Goal: Information Seeking & Learning: Learn about a topic

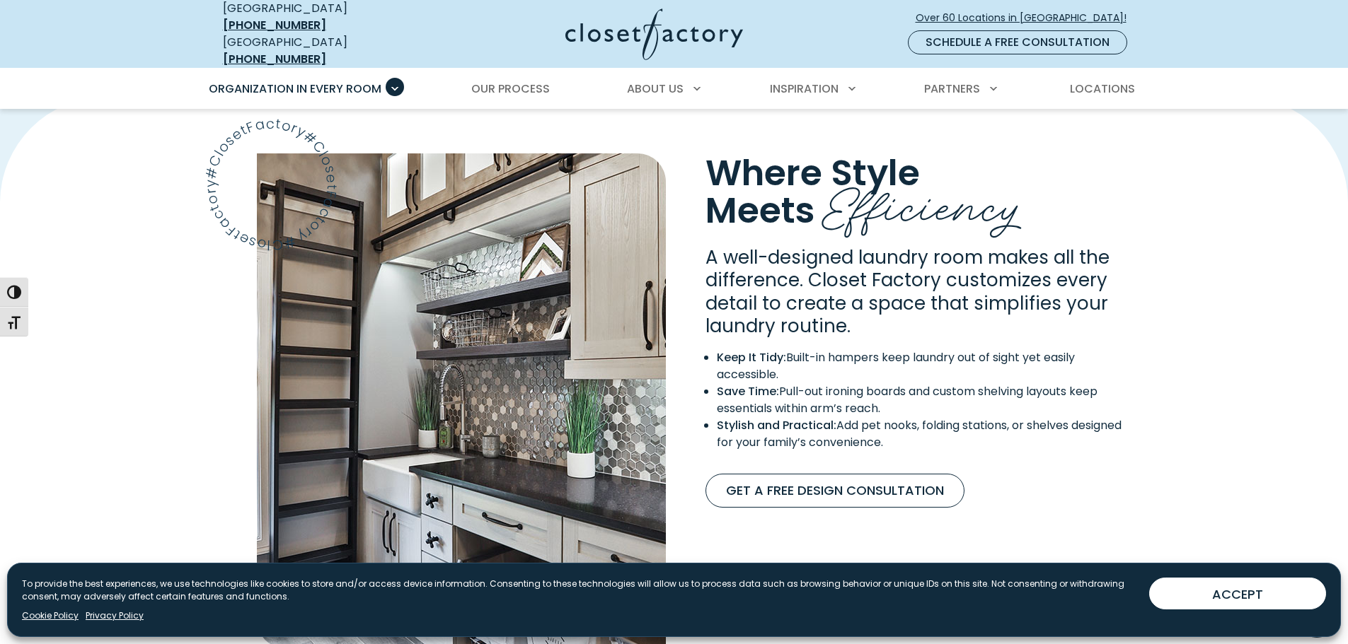
scroll to position [938, 0]
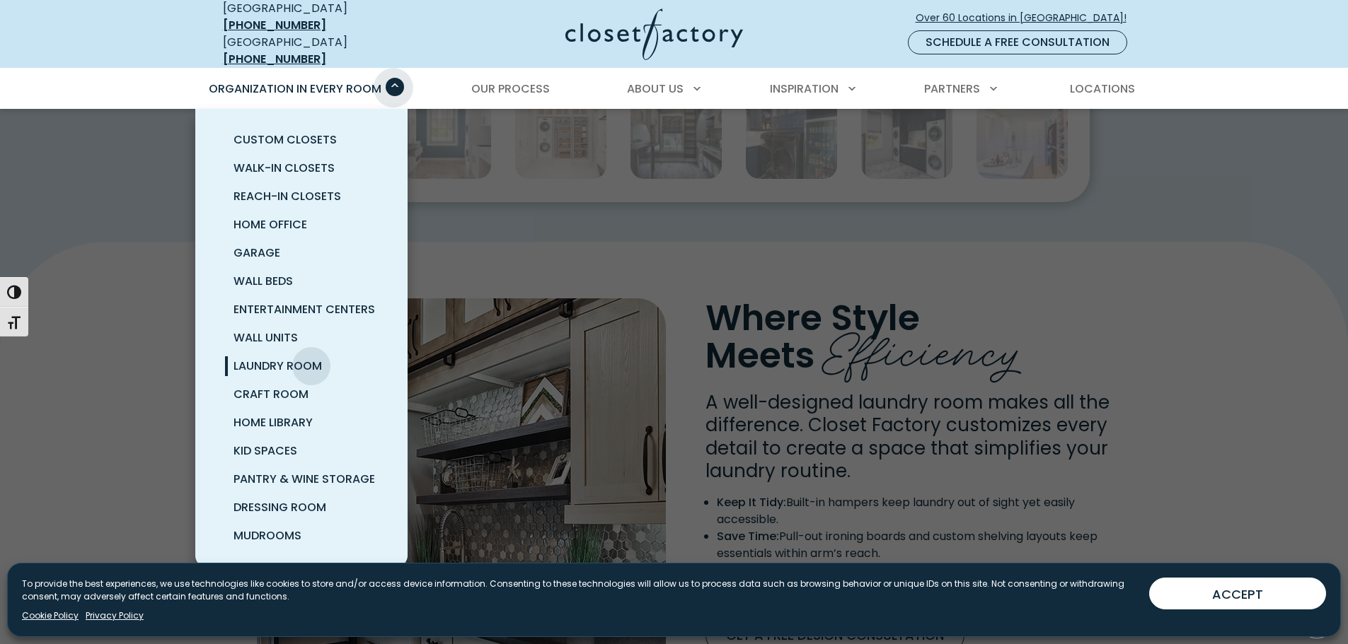
click at [393, 78] on span "Primary Menu" at bounding box center [395, 87] width 18 height 18
click at [290, 358] on span "Laundry Room" at bounding box center [277, 366] width 88 height 16
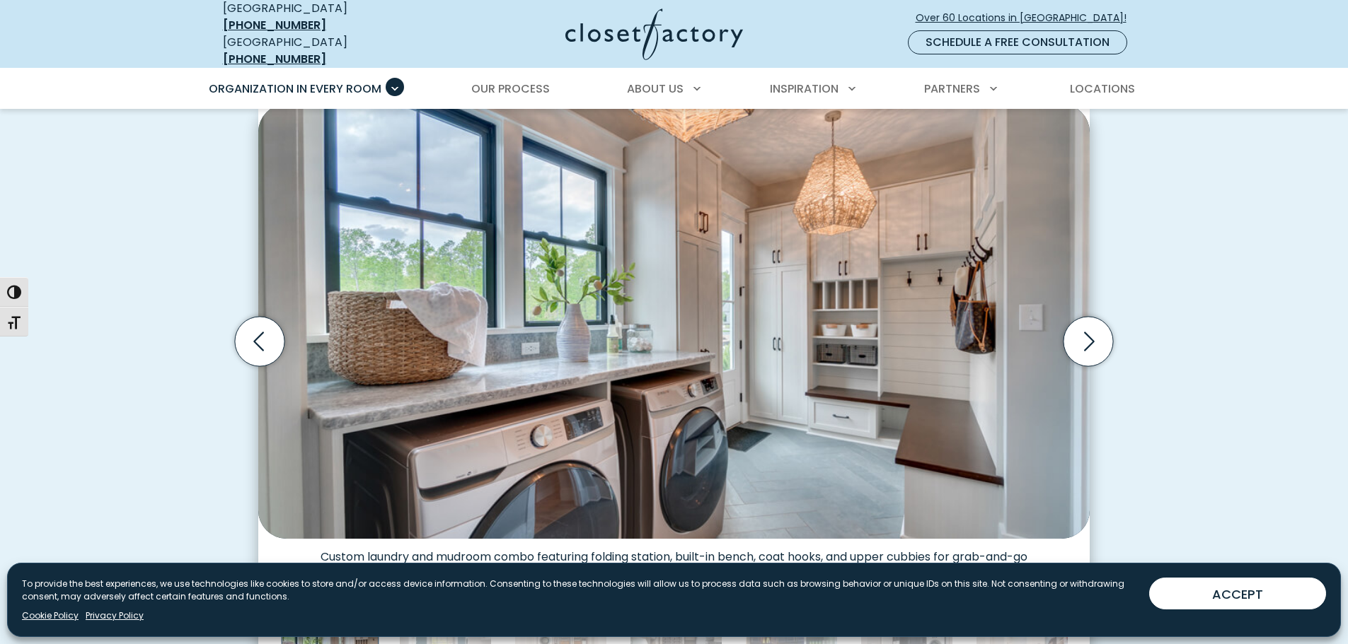
scroll to position [424, 0]
click at [1083, 340] on icon "Next slide" at bounding box center [1088, 341] width 50 height 50
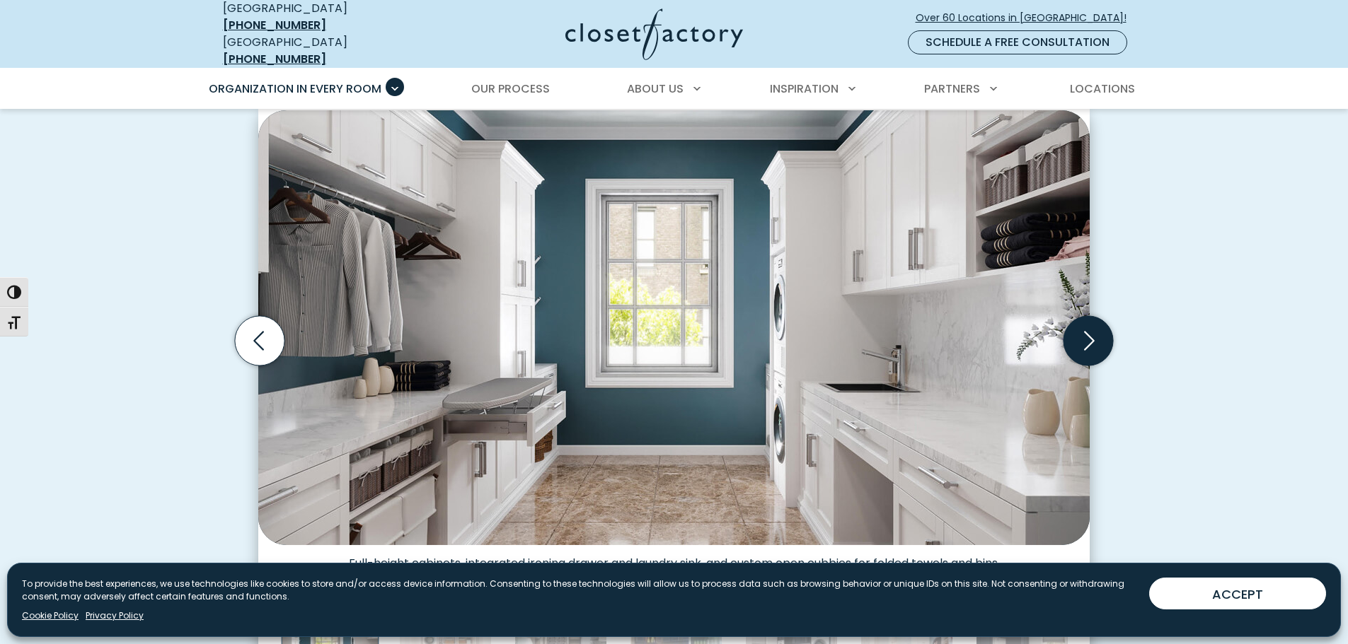
click at [1083, 340] on icon "Next slide" at bounding box center [1088, 341] width 50 height 50
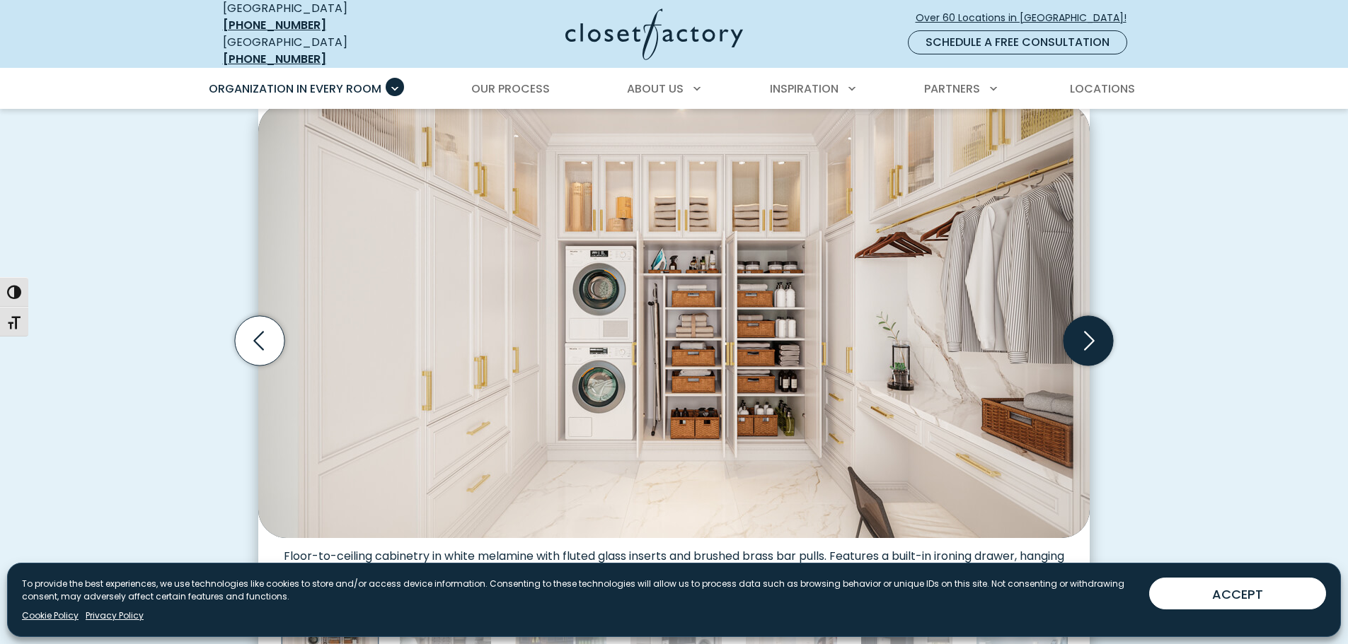
click at [1087, 327] on icon "Next slide" at bounding box center [1088, 341] width 50 height 50
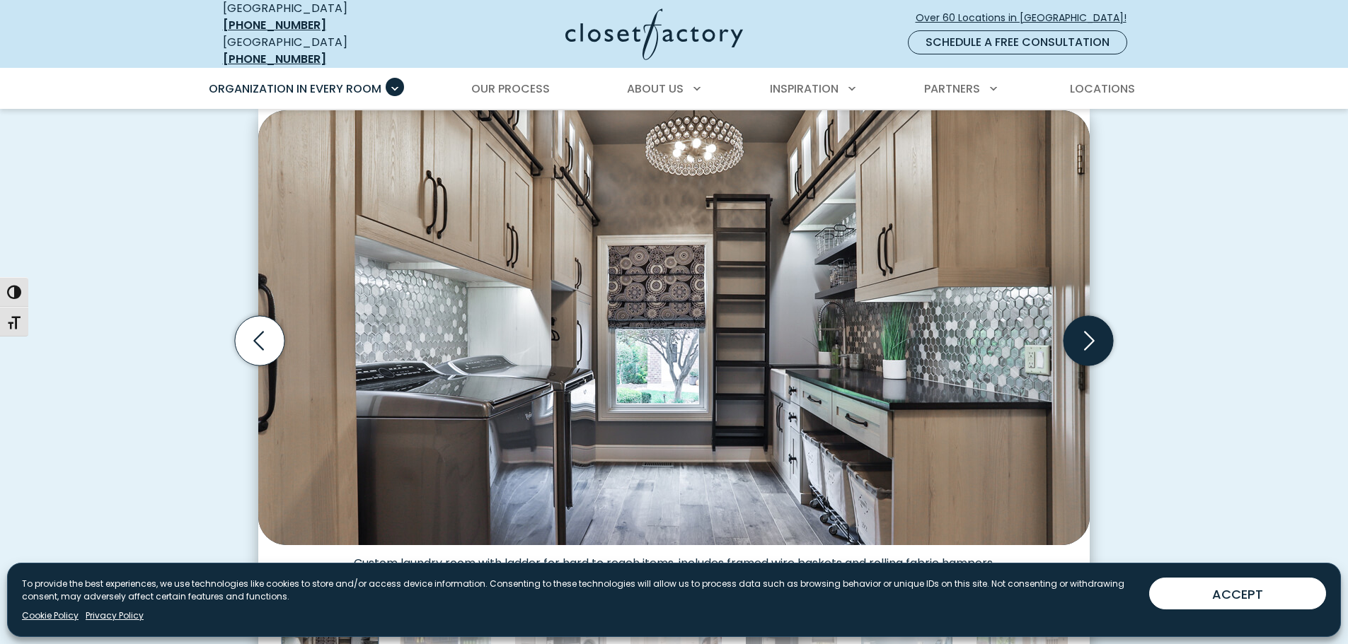
click at [1087, 327] on icon "Next slide" at bounding box center [1088, 341] width 50 height 50
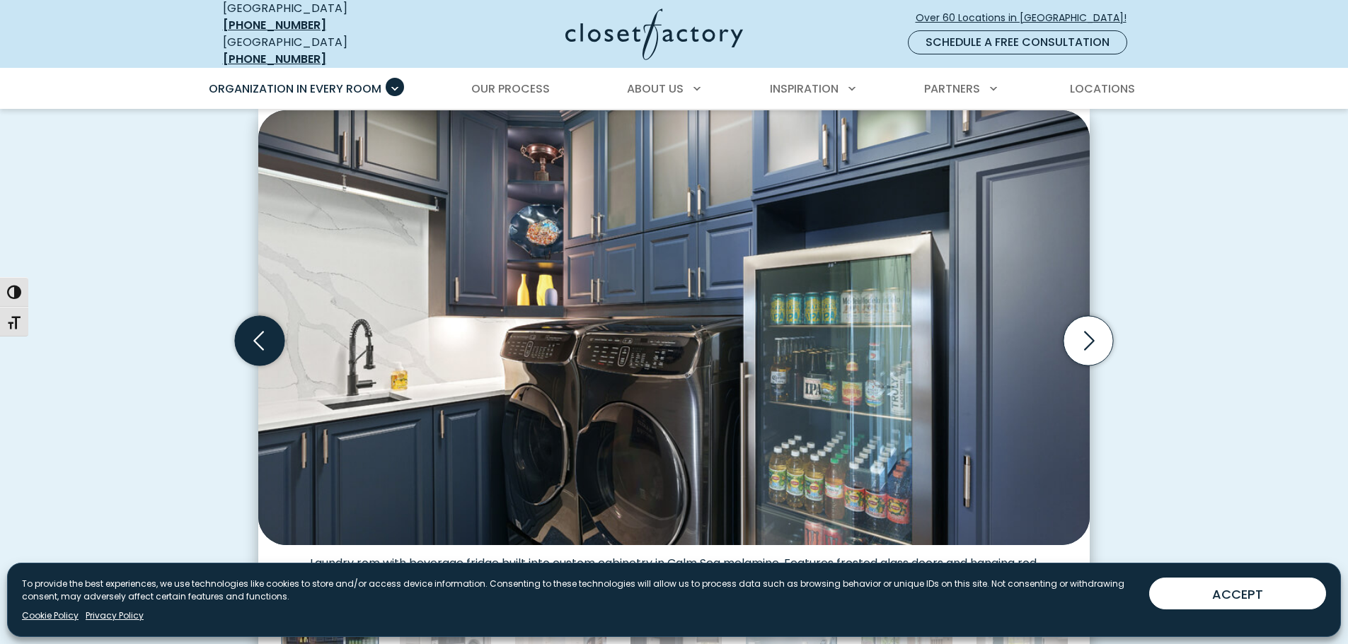
click at [268, 332] on icon "Previous slide" at bounding box center [260, 341] width 50 height 50
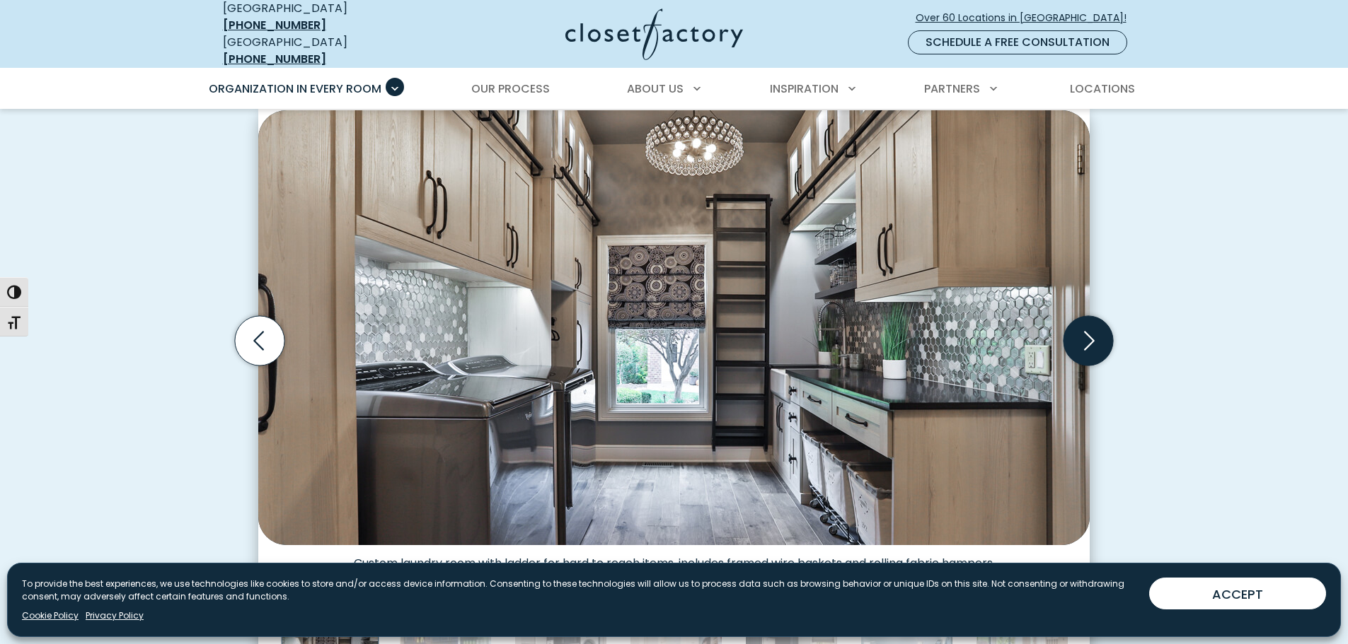
click at [1089, 331] on icon "Next slide" at bounding box center [1089, 340] width 11 height 19
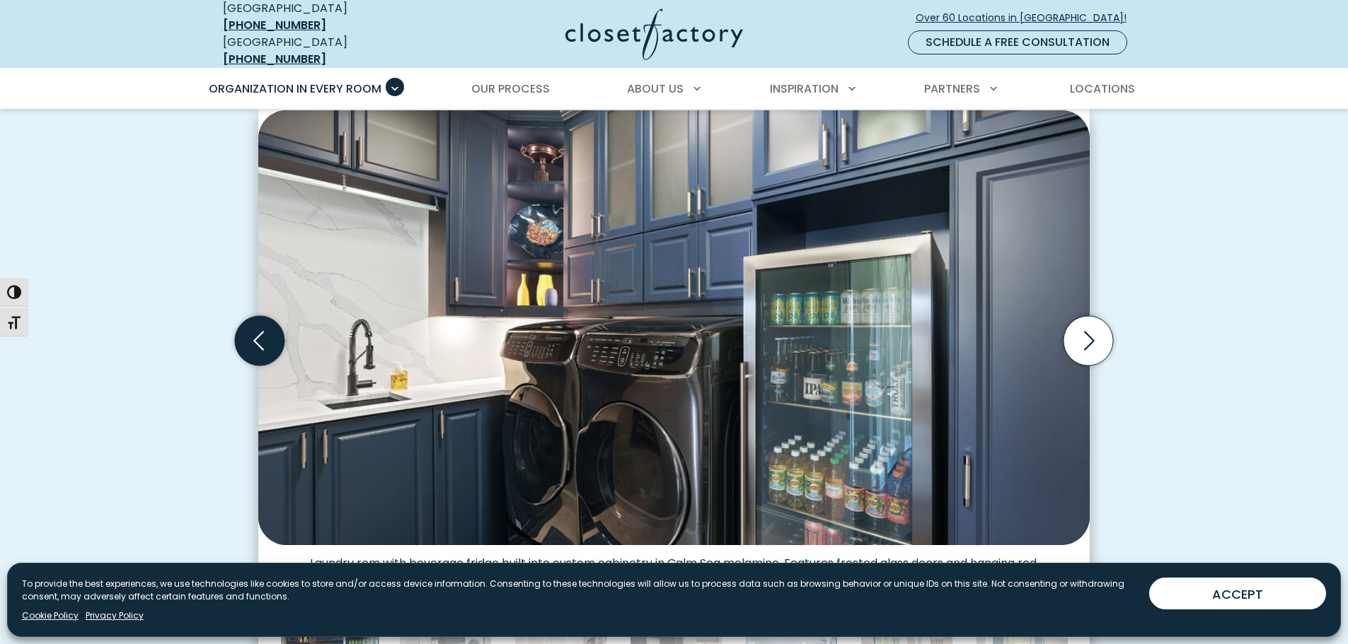
click at [255, 324] on icon "Previous slide" at bounding box center [260, 341] width 50 height 50
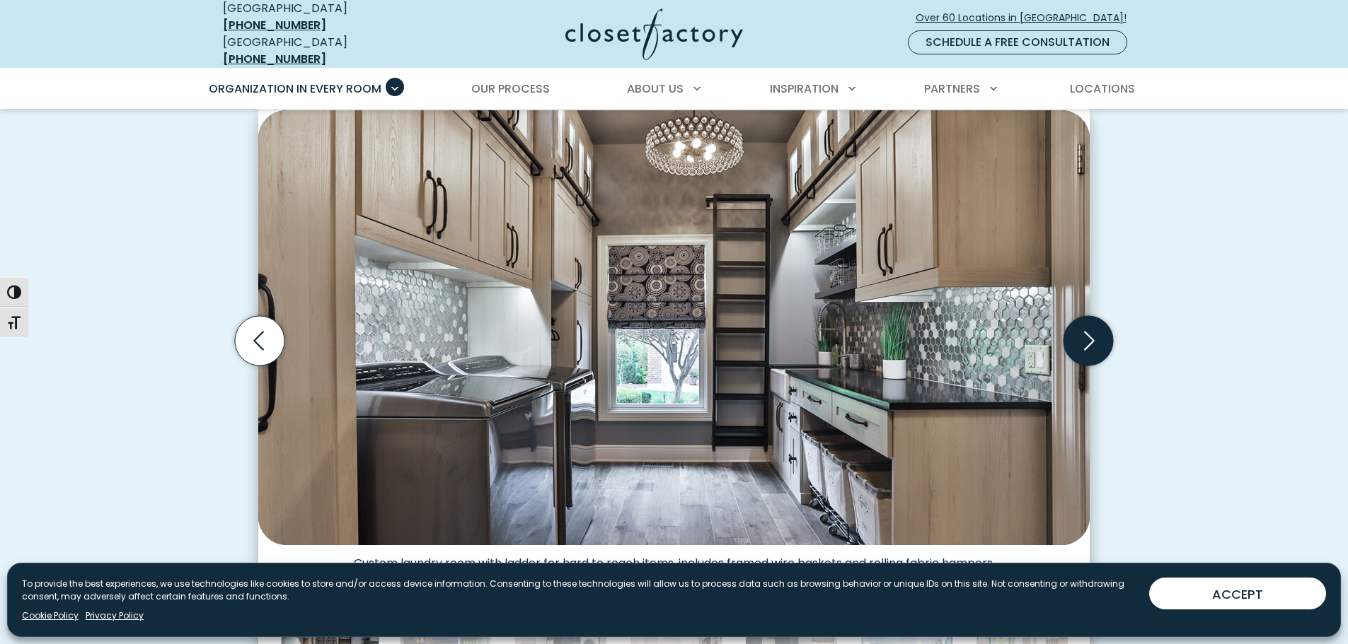
click at [1085, 337] on icon "Next slide" at bounding box center [1089, 340] width 11 height 19
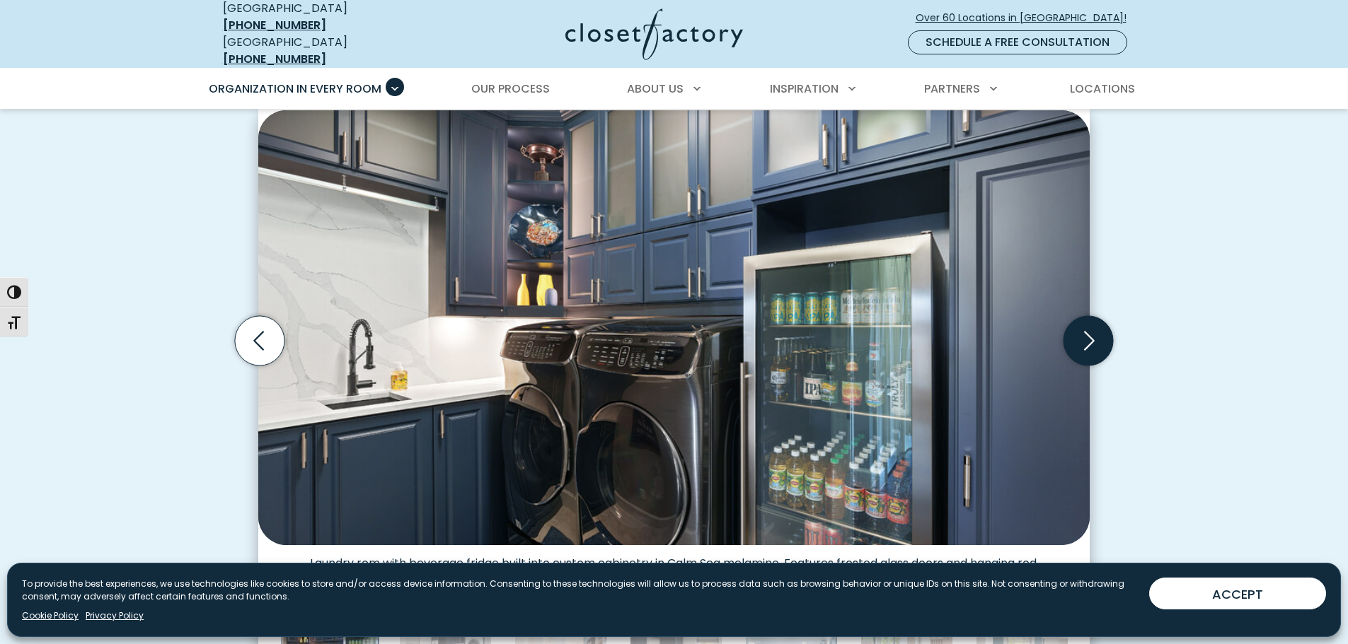
click at [1085, 337] on icon "Next slide" at bounding box center [1089, 340] width 11 height 19
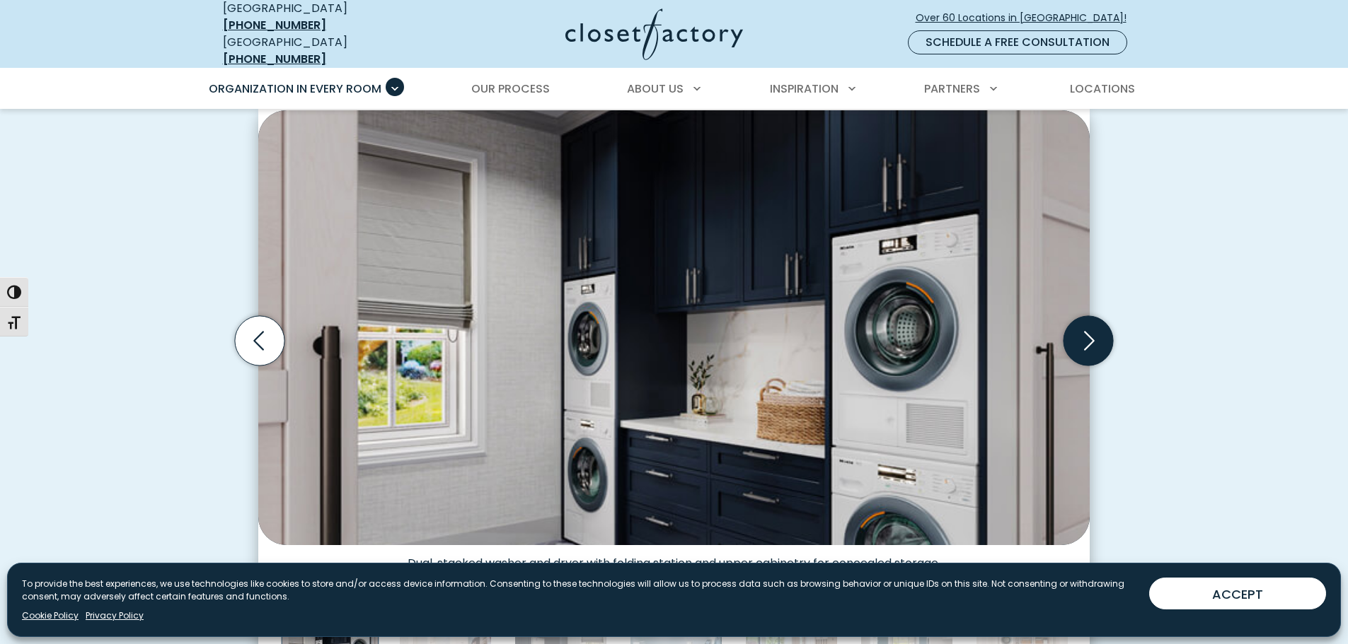
click at [1085, 337] on icon "Next slide" at bounding box center [1089, 340] width 11 height 19
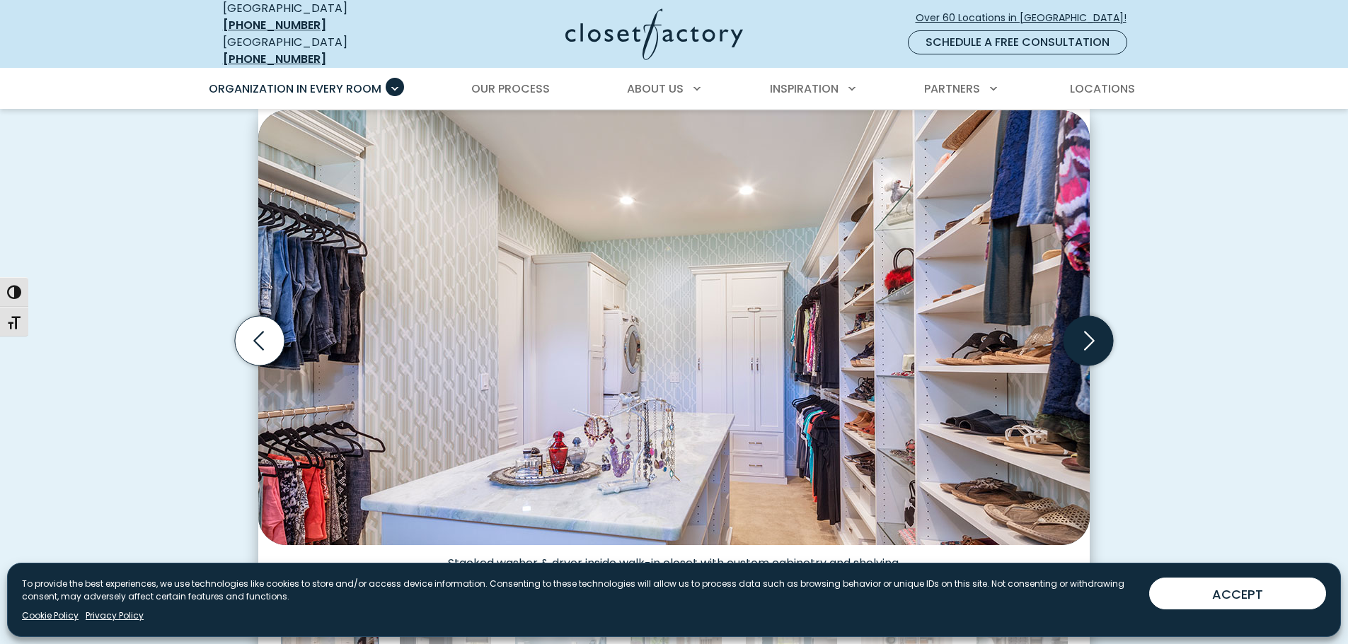
click at [1085, 337] on icon "Next slide" at bounding box center [1089, 340] width 11 height 19
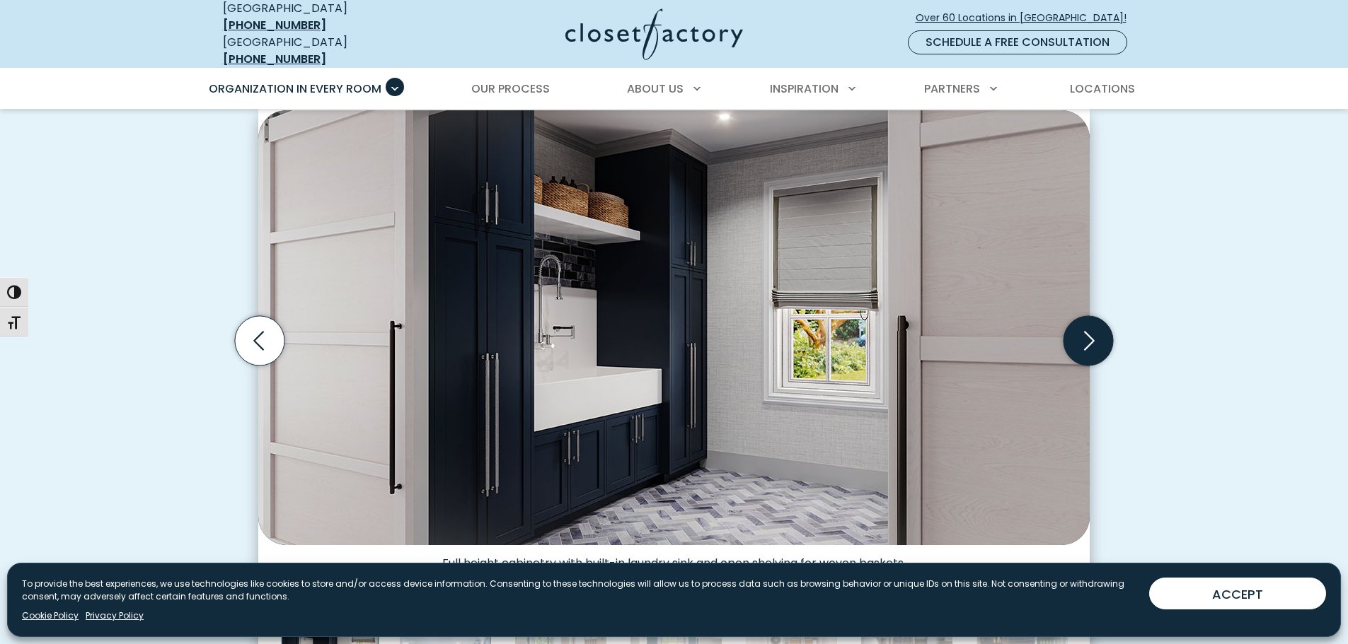
click at [1085, 337] on icon "Next slide" at bounding box center [1089, 340] width 11 height 19
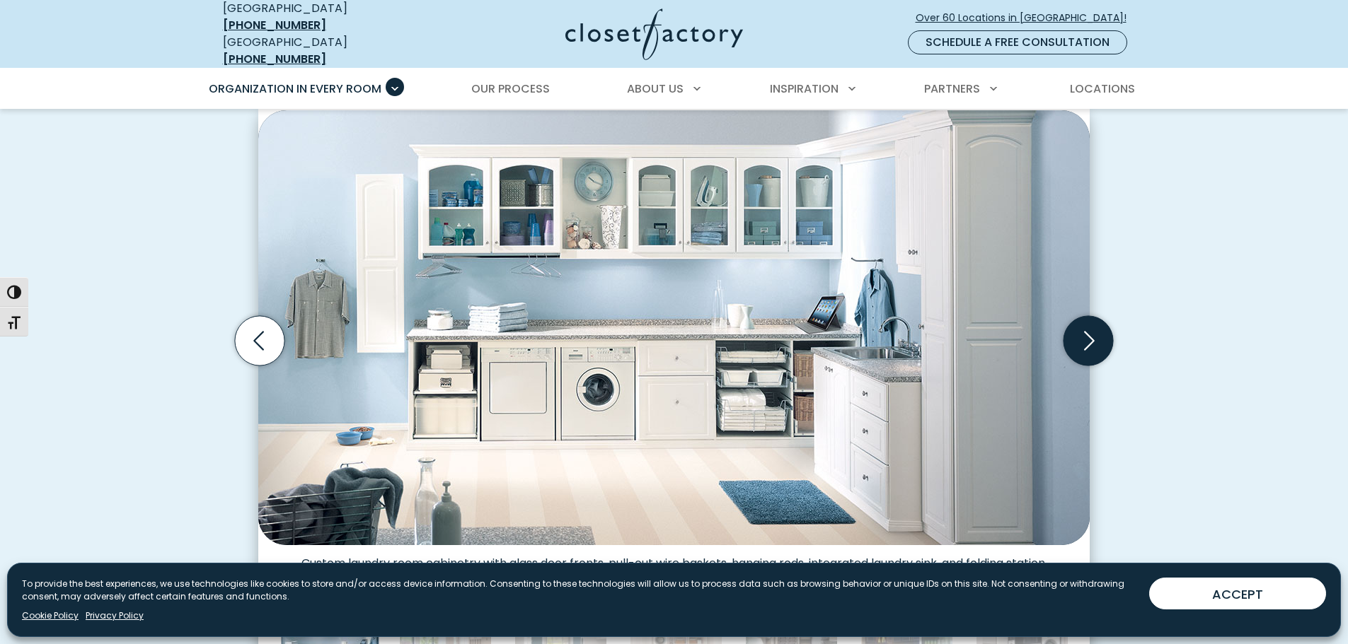
click at [1085, 337] on icon "Next slide" at bounding box center [1089, 340] width 11 height 19
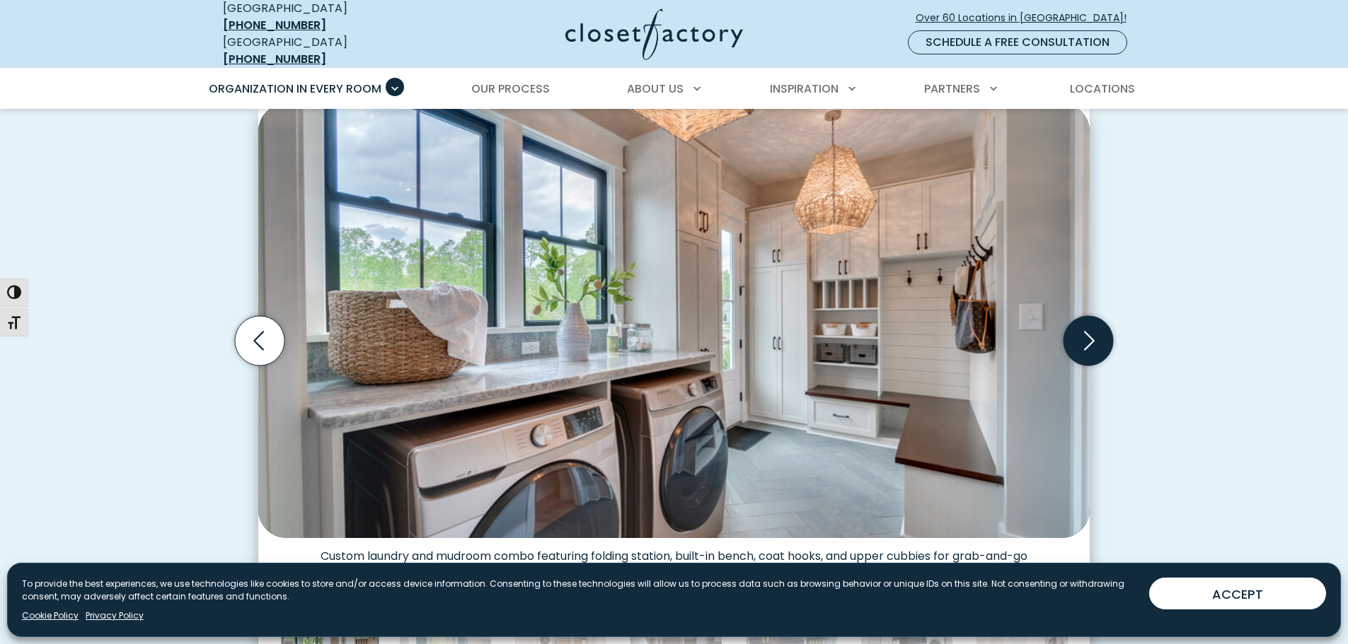
click at [1085, 337] on icon "Next slide" at bounding box center [1089, 340] width 11 height 19
